Goal: Complete application form

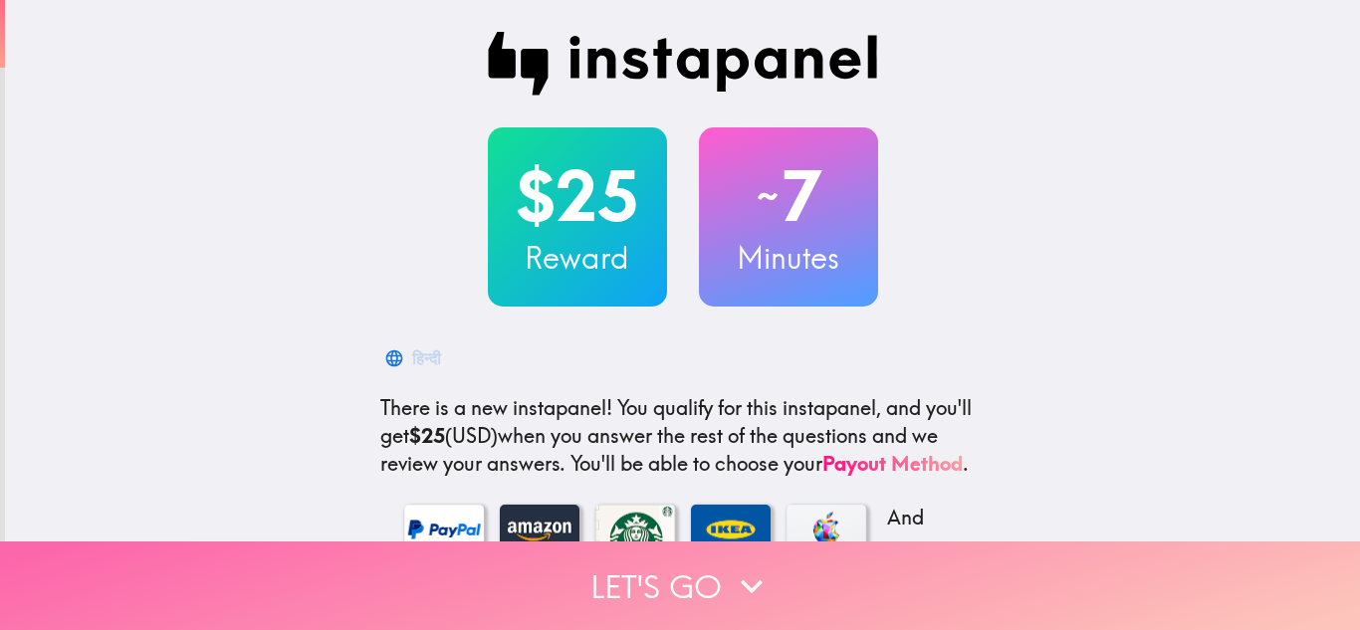
click at [714, 569] on button "Let's go" at bounding box center [680, 585] width 1360 height 89
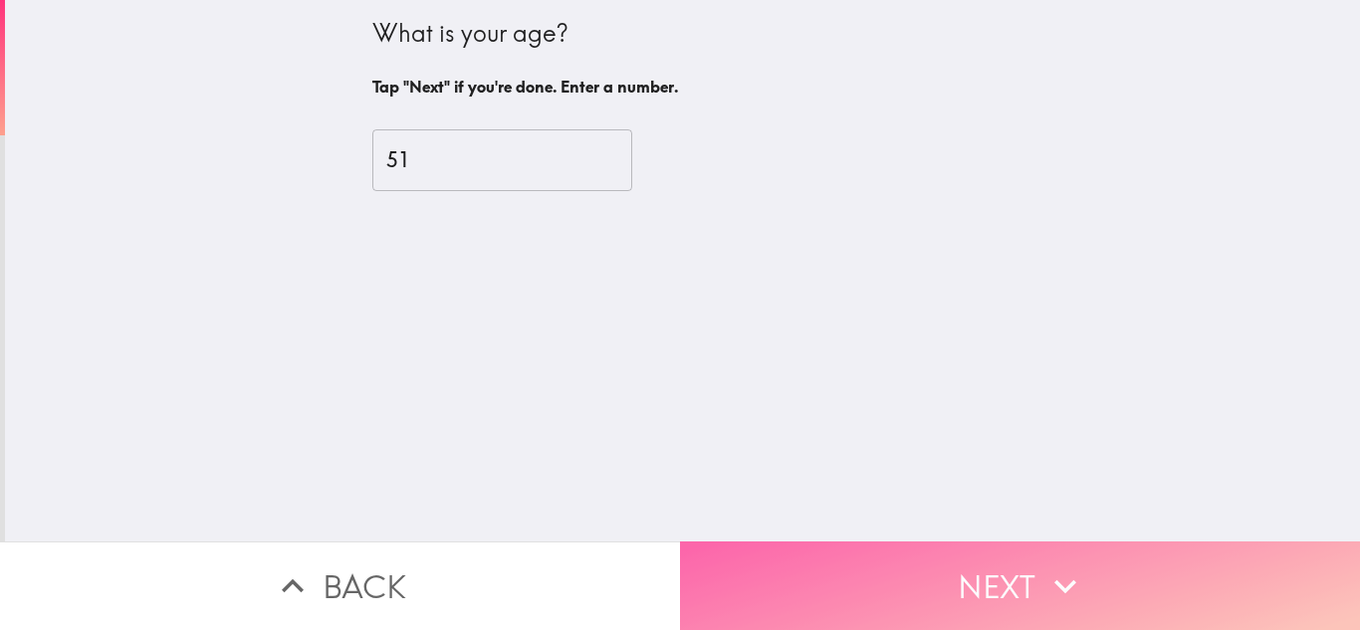
click at [1057, 565] on icon "button" at bounding box center [1065, 586] width 44 height 44
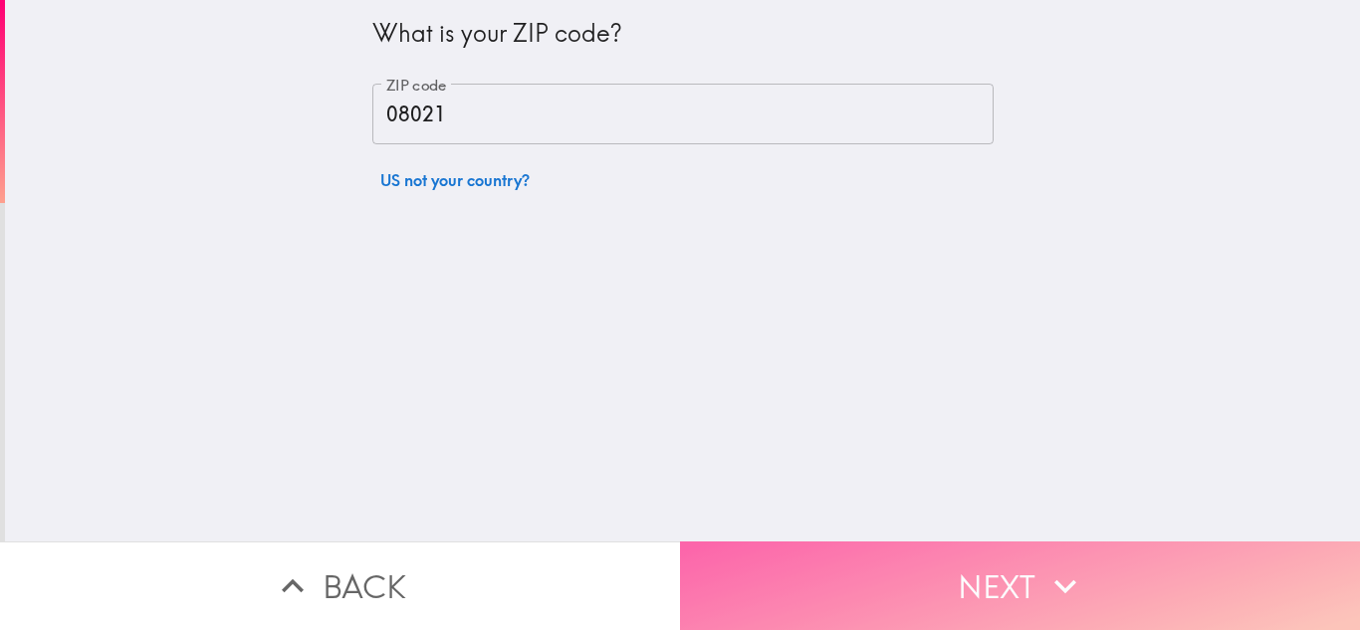
click at [1031, 567] on button "Next" at bounding box center [1020, 585] width 680 height 89
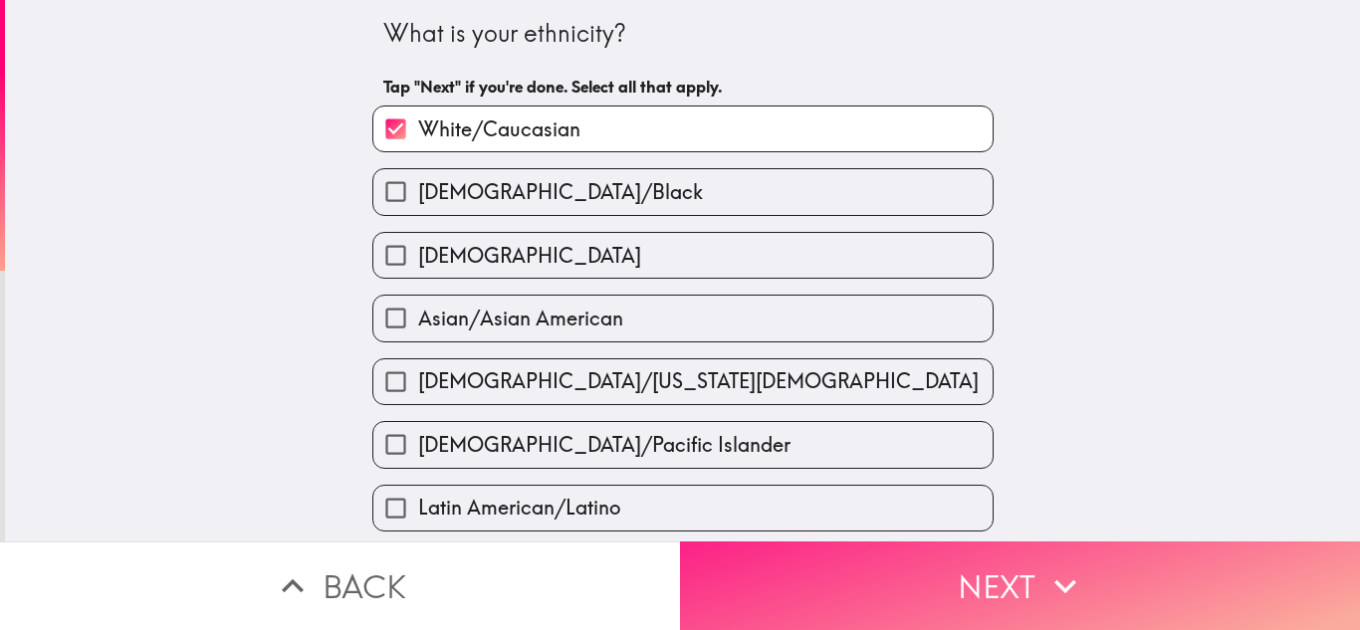
click at [1031, 567] on button "Next" at bounding box center [1020, 585] width 680 height 89
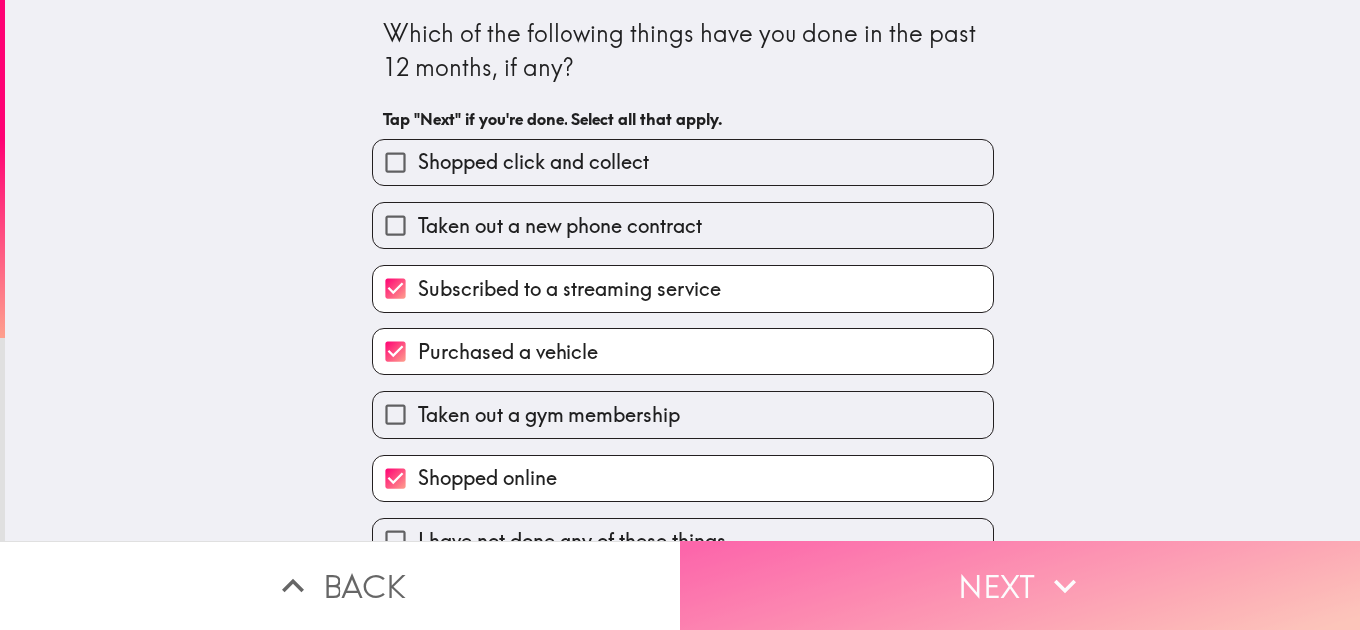
click at [1031, 567] on button "Next" at bounding box center [1020, 585] width 680 height 89
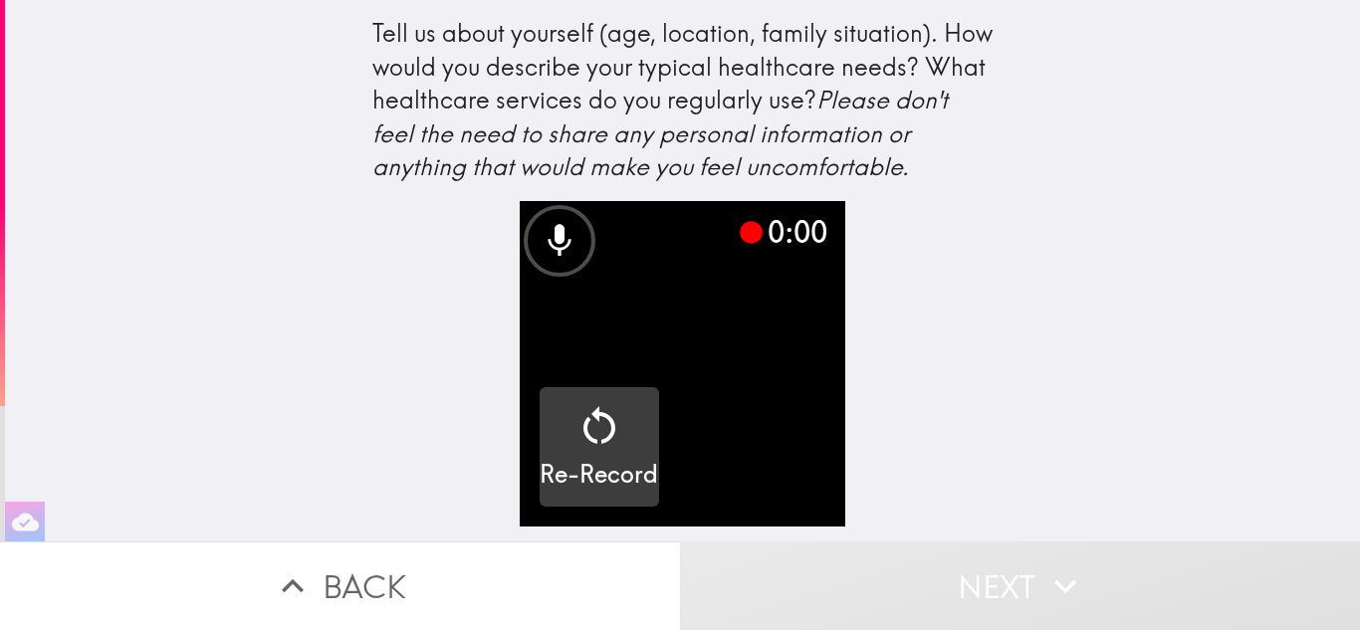
click at [588, 433] on icon "button" at bounding box center [599, 426] width 48 height 48
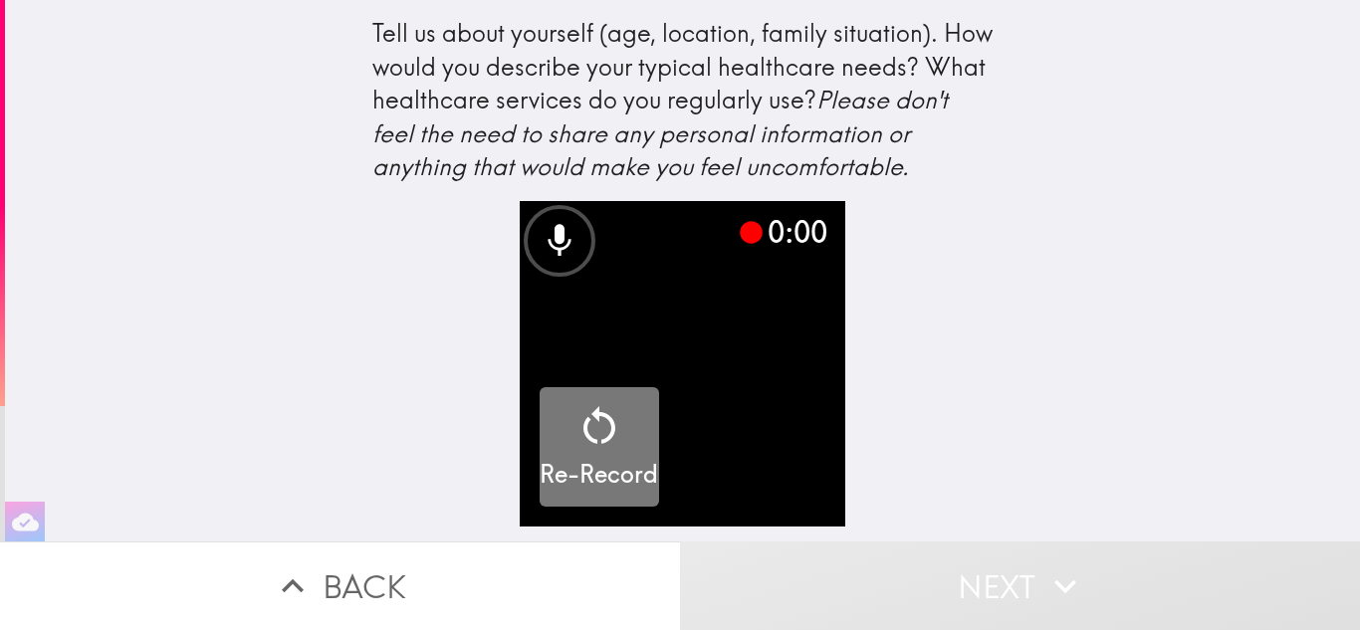
click at [588, 433] on icon "button" at bounding box center [599, 426] width 48 height 48
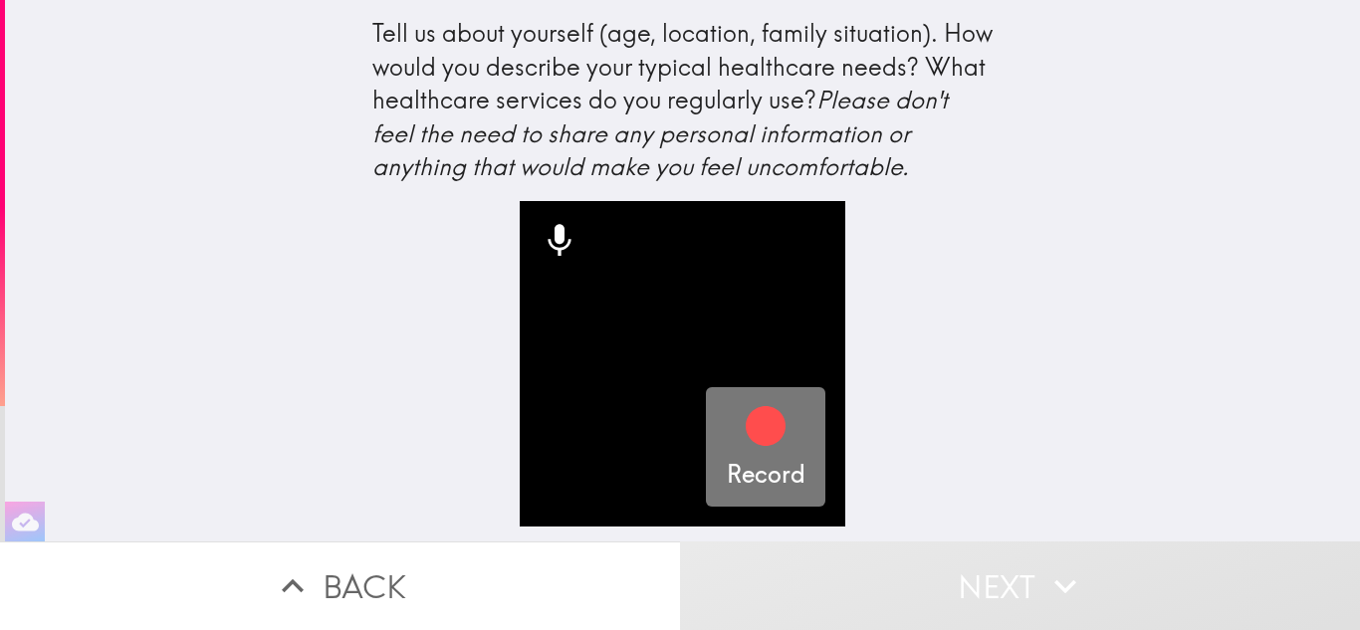
click at [747, 433] on icon "button" at bounding box center [766, 426] width 40 height 40
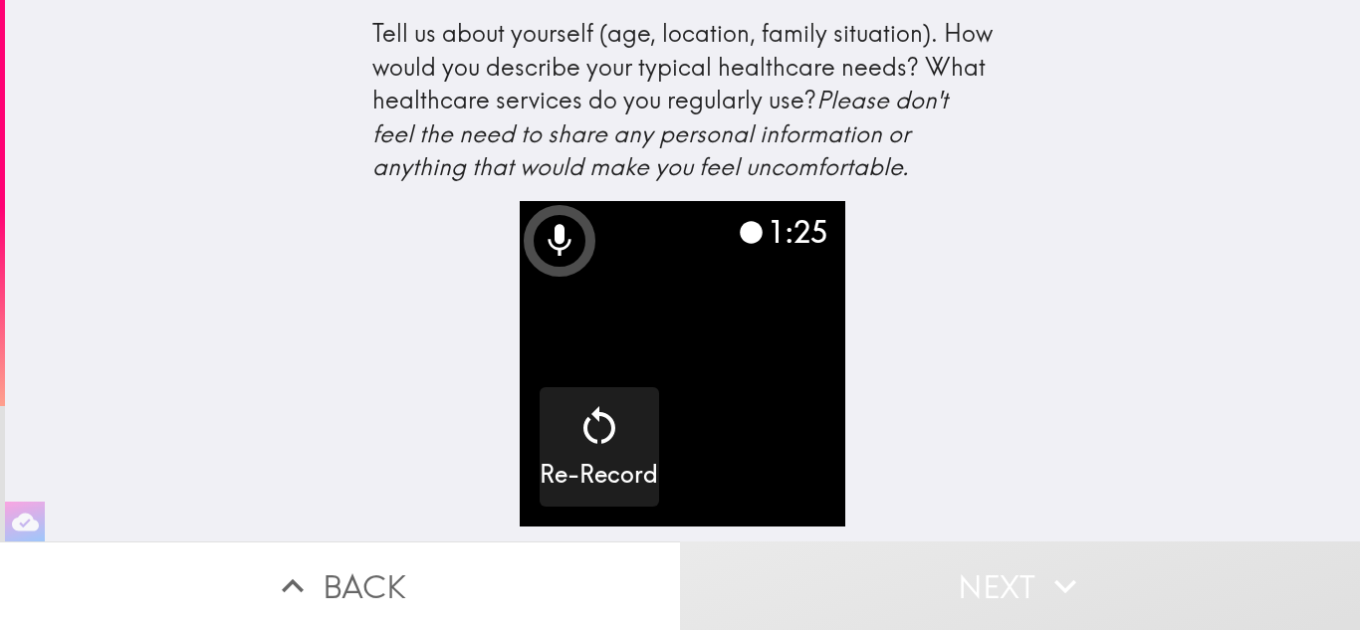
click at [1060, 586] on icon "button" at bounding box center [1065, 586] width 44 height 44
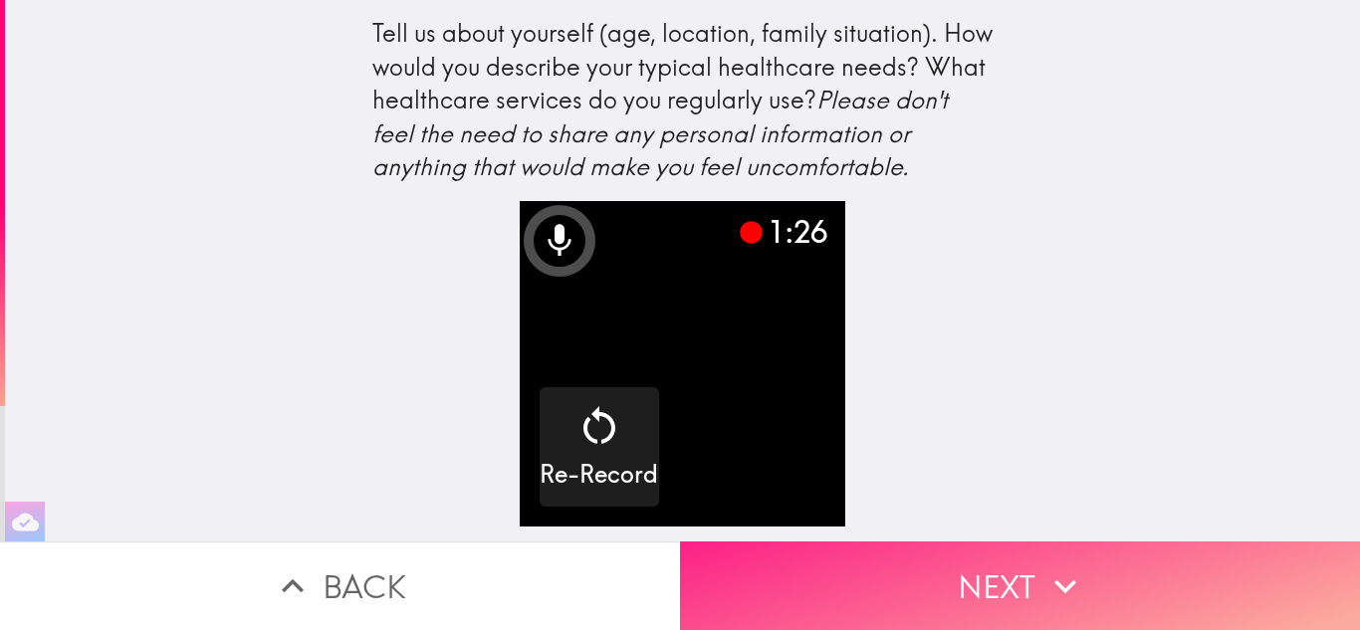
click at [1060, 586] on icon "button" at bounding box center [1065, 586] width 44 height 44
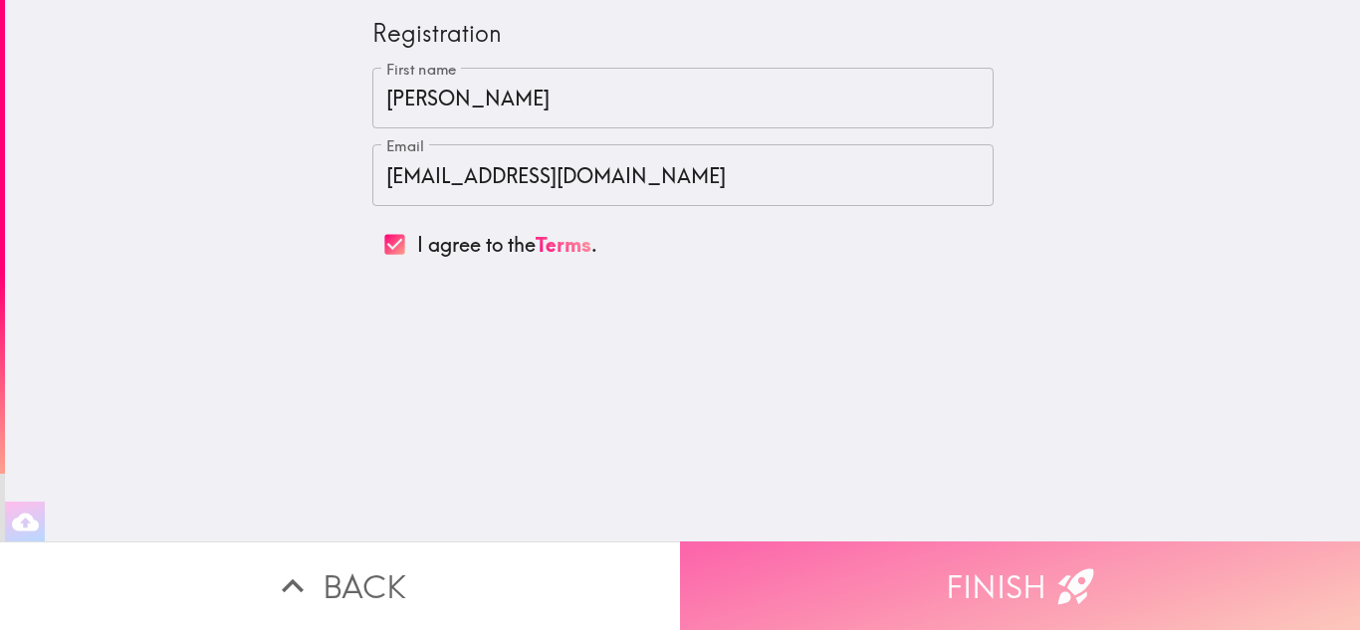
click at [1030, 569] on button "Finish" at bounding box center [1020, 585] width 680 height 89
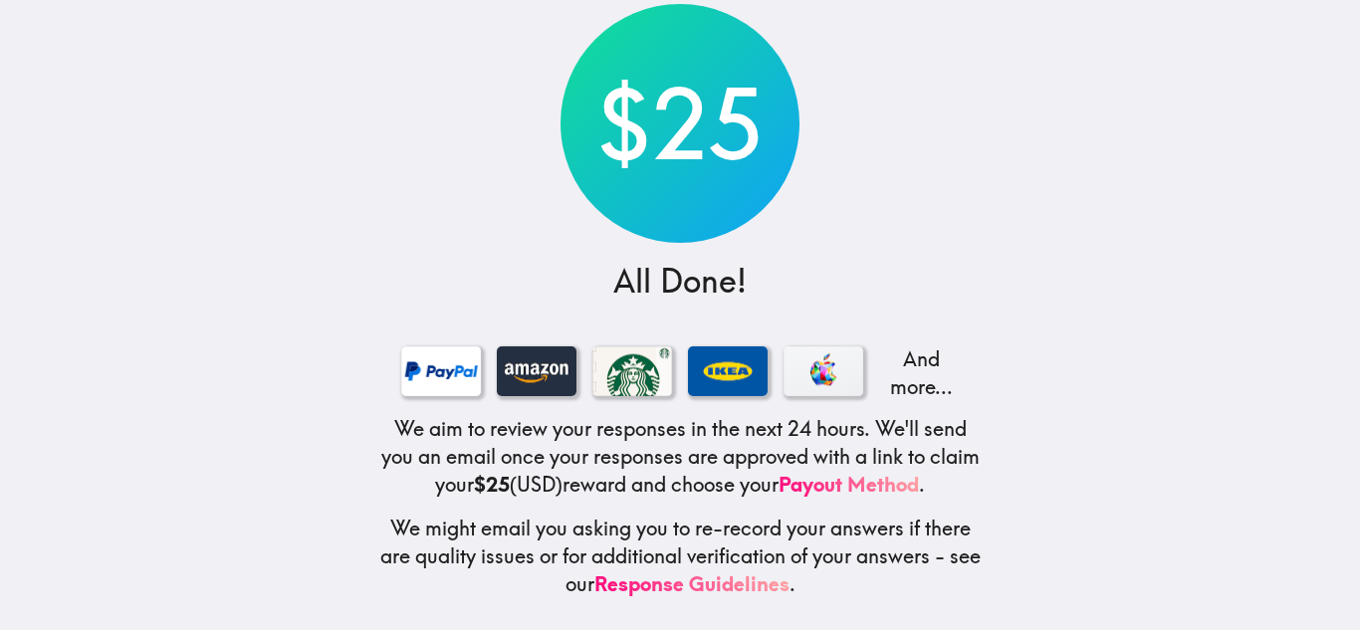
scroll to position [138, 0]
